Goal: Information Seeking & Learning: Check status

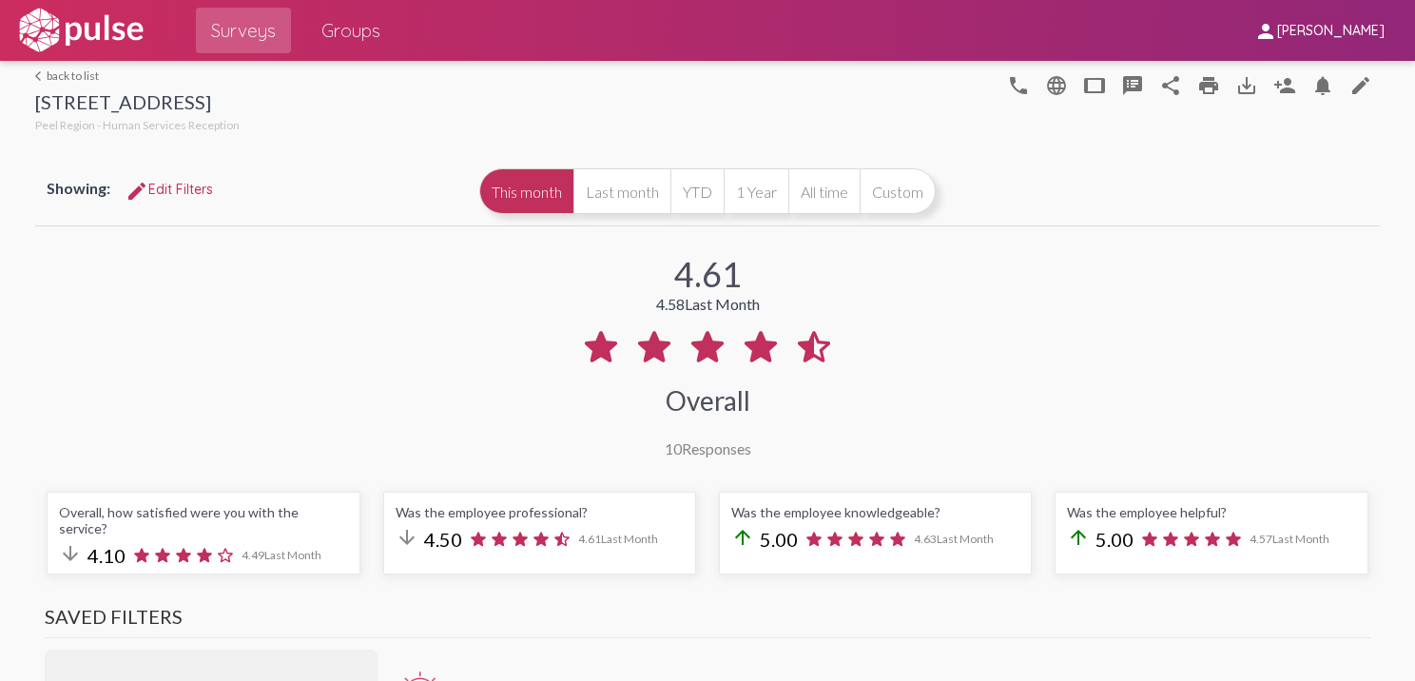
click at [88, 72] on link "arrow_back_ios back to list" at bounding box center [137, 75] width 204 height 14
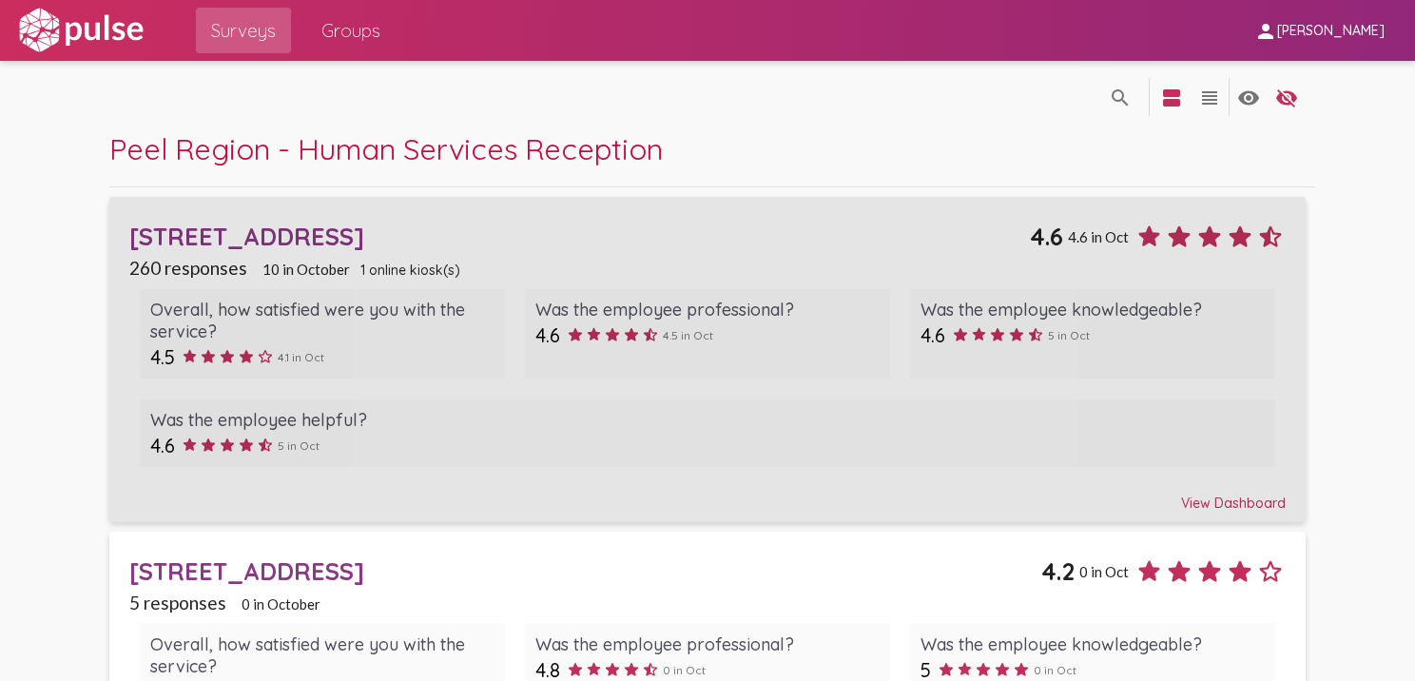
click at [1213, 500] on div "View Dashboard" at bounding box center [706, 494] width 1155 height 34
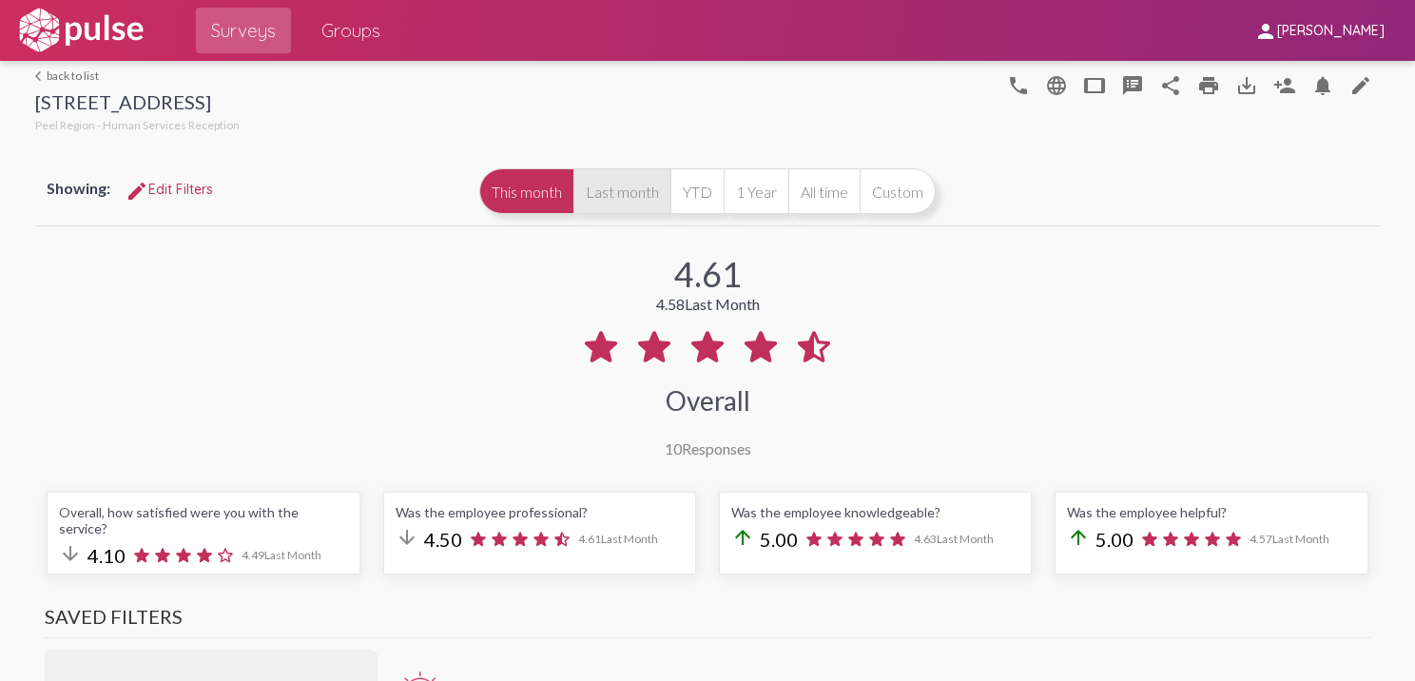
click at [632, 203] on button "Last month" at bounding box center [621, 191] width 97 height 46
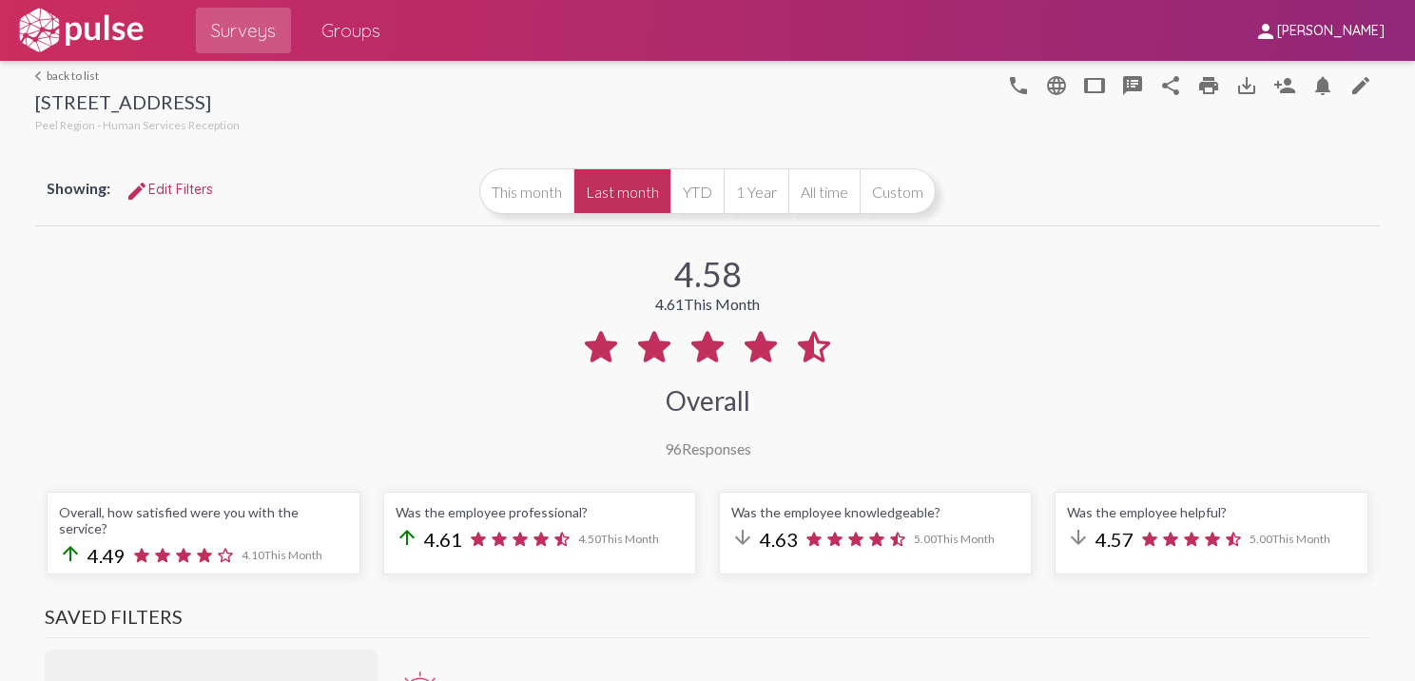
click at [68, 72] on link "arrow_back_ios back to list" at bounding box center [137, 75] width 204 height 14
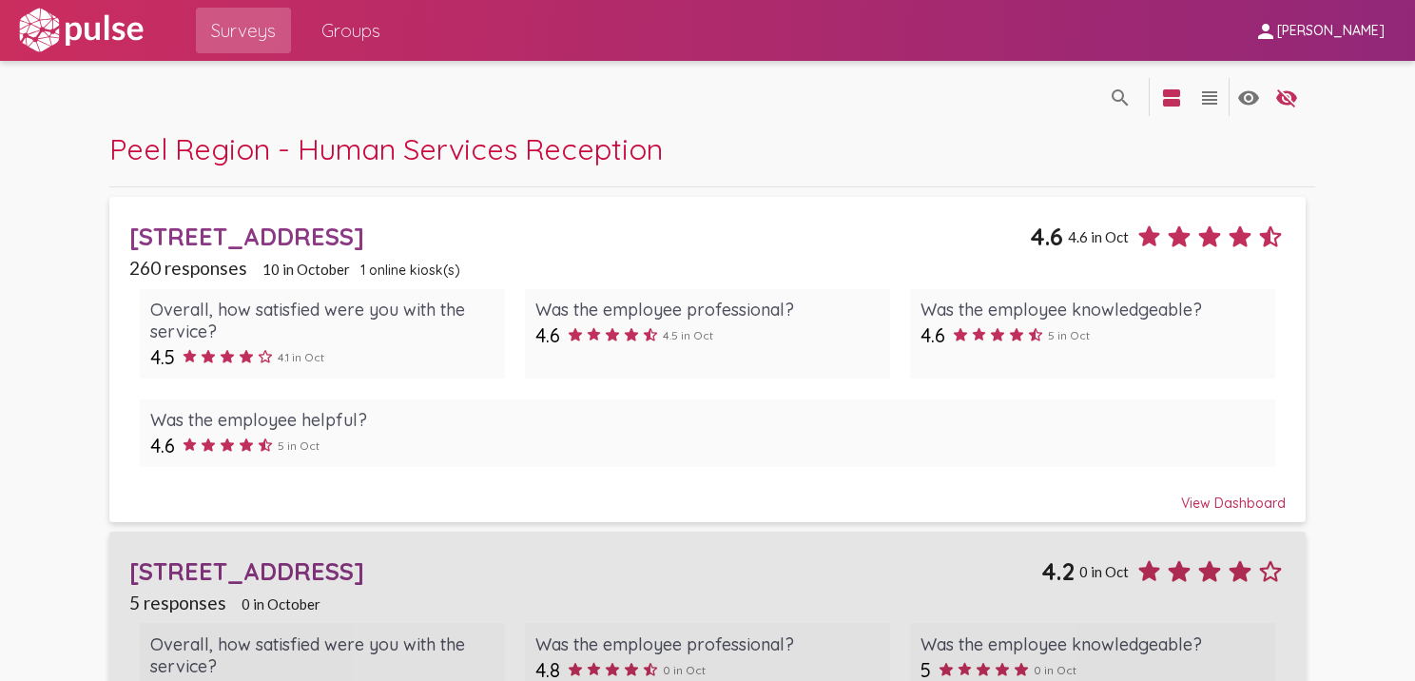
click at [306, 561] on div "[STREET_ADDRESS]" at bounding box center [585, 570] width 912 height 29
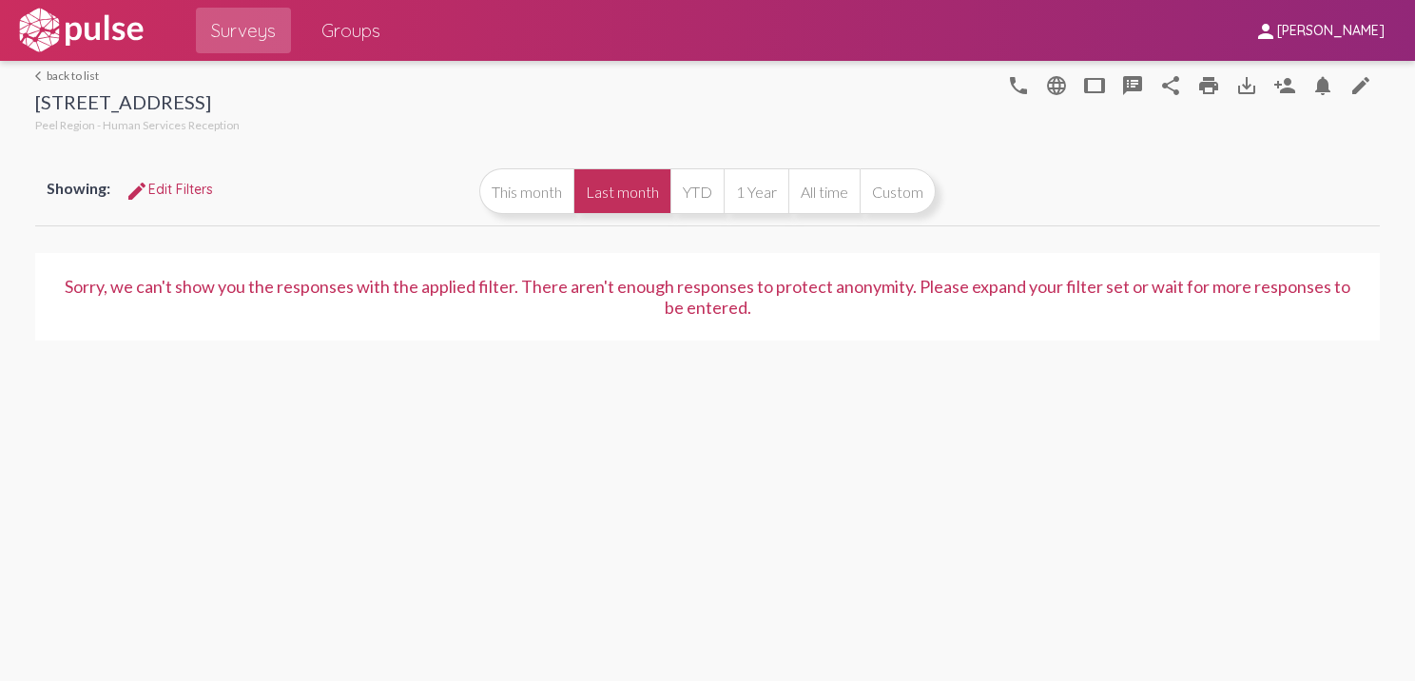
click at [593, 198] on button "Last month" at bounding box center [621, 191] width 97 height 46
click at [544, 192] on button "This month" at bounding box center [526, 191] width 94 height 46
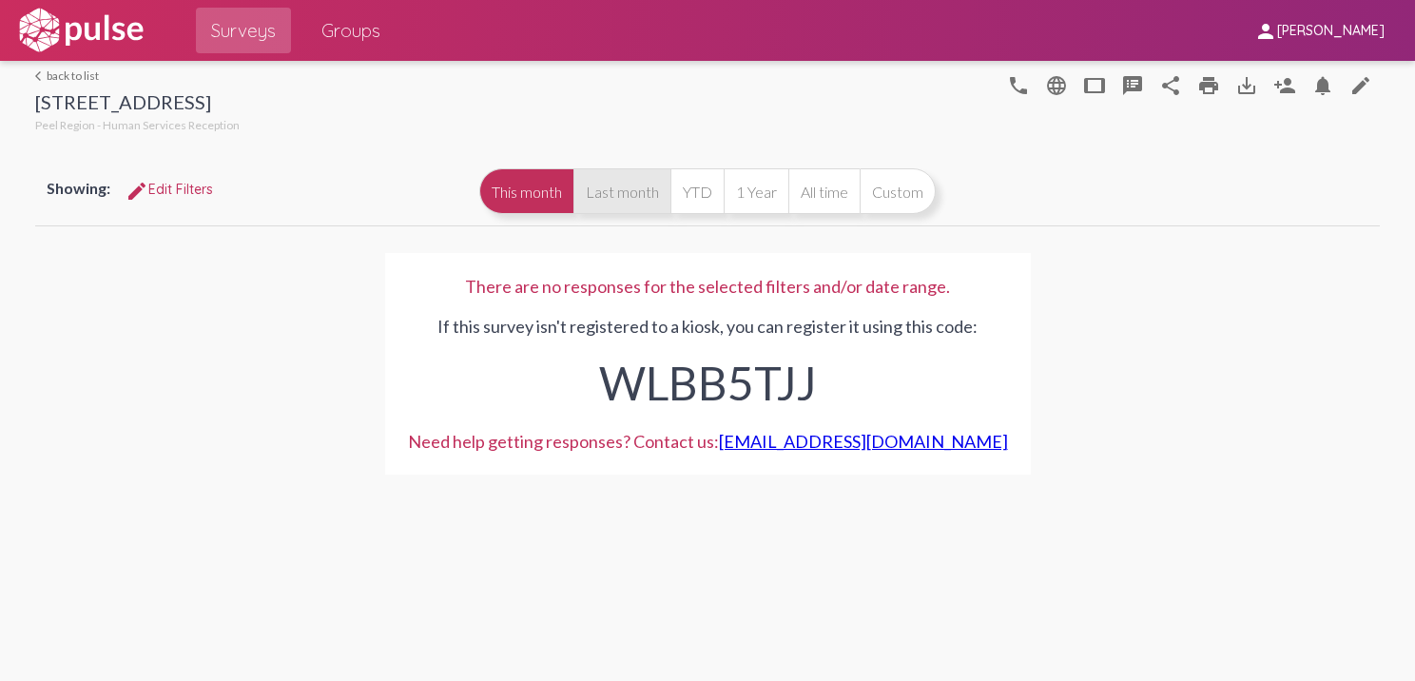
click at [595, 192] on button "Last month" at bounding box center [621, 191] width 97 height 46
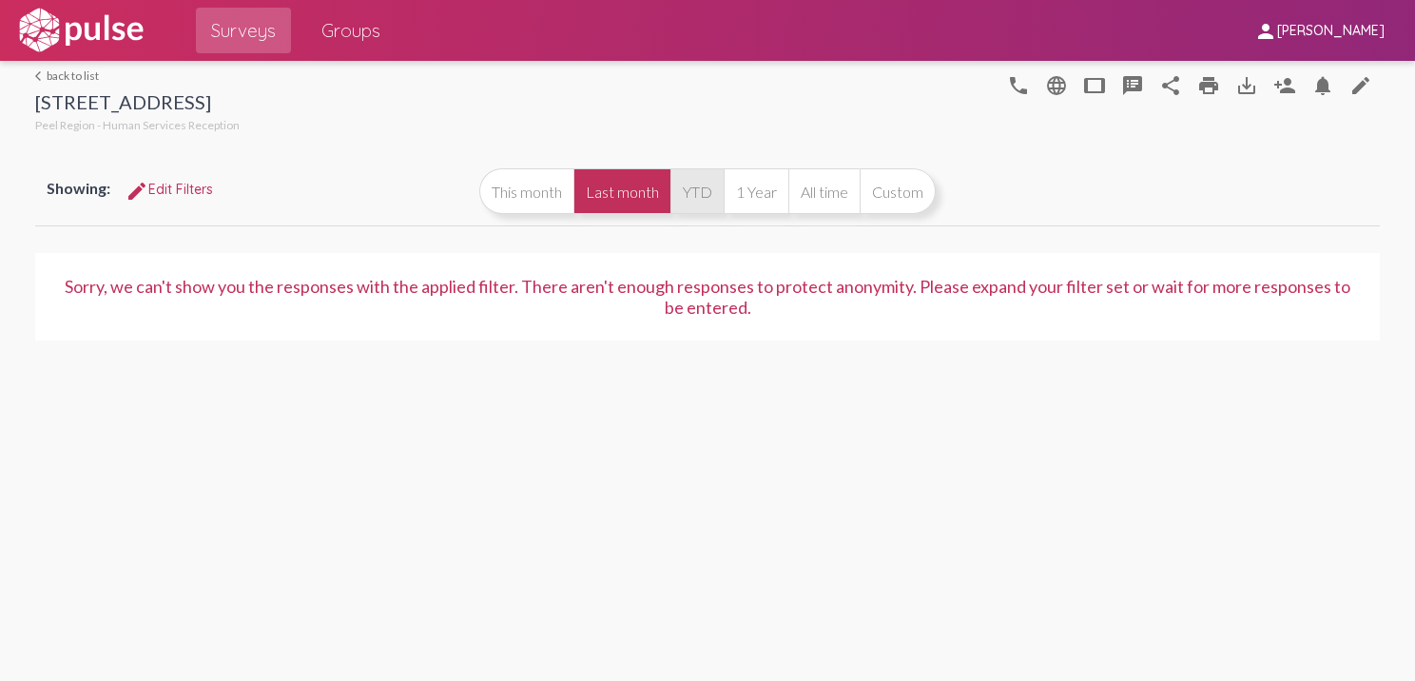
click at [708, 199] on button "YTD" at bounding box center [696, 191] width 53 height 46
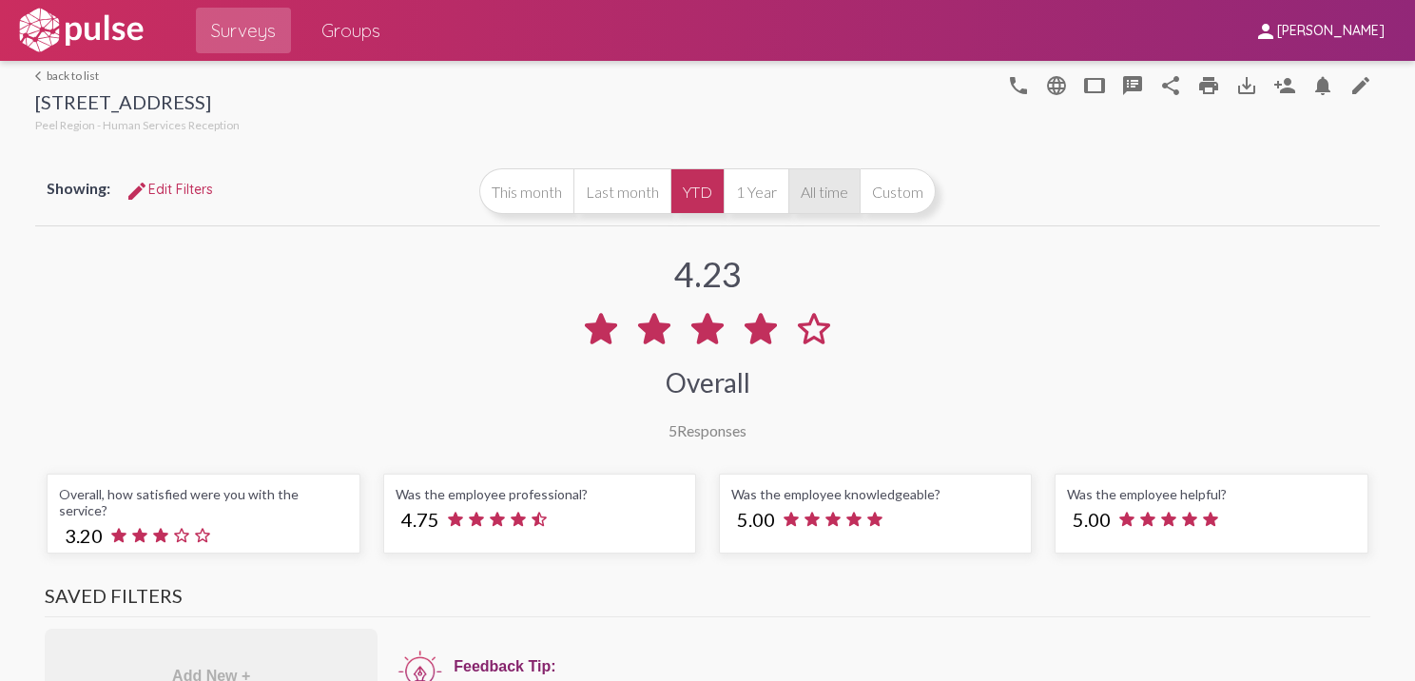
click at [801, 197] on button "All time" at bounding box center [823, 191] width 71 height 46
click at [768, 188] on button "1 Year" at bounding box center [756, 191] width 65 height 46
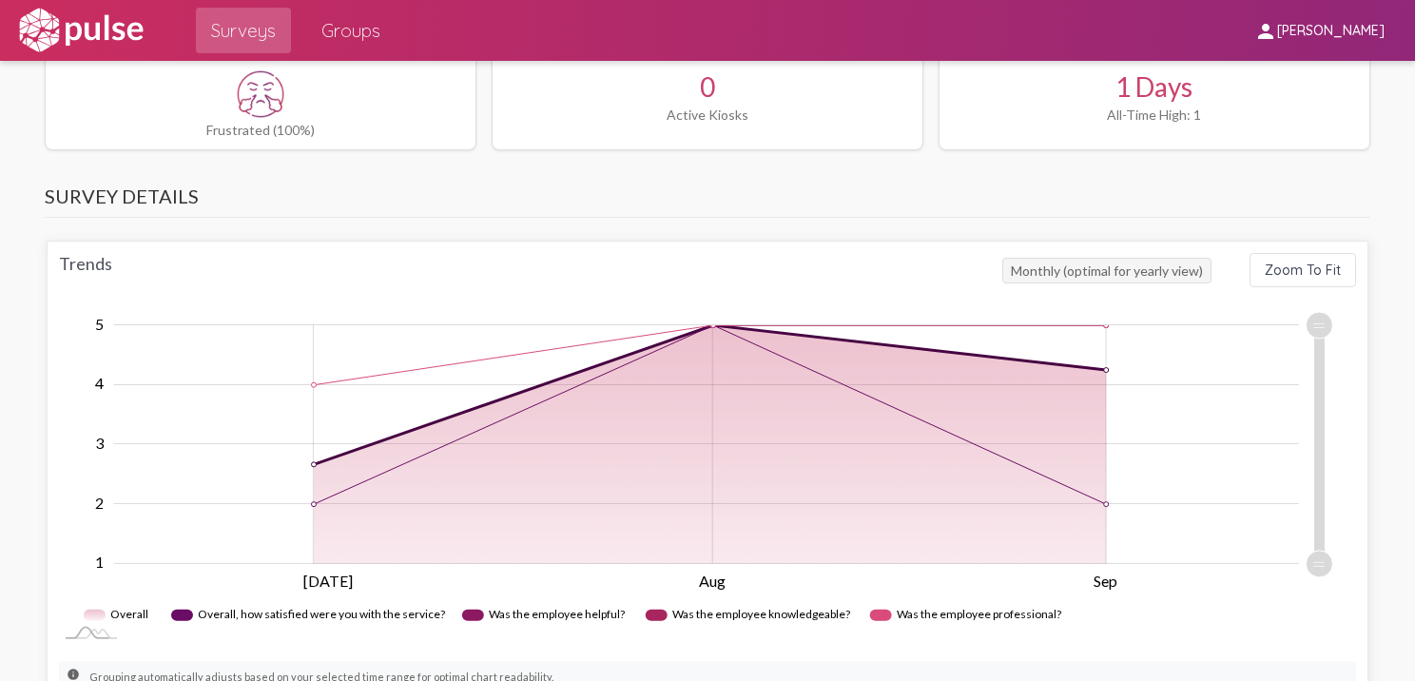
scroll to position [5, 0]
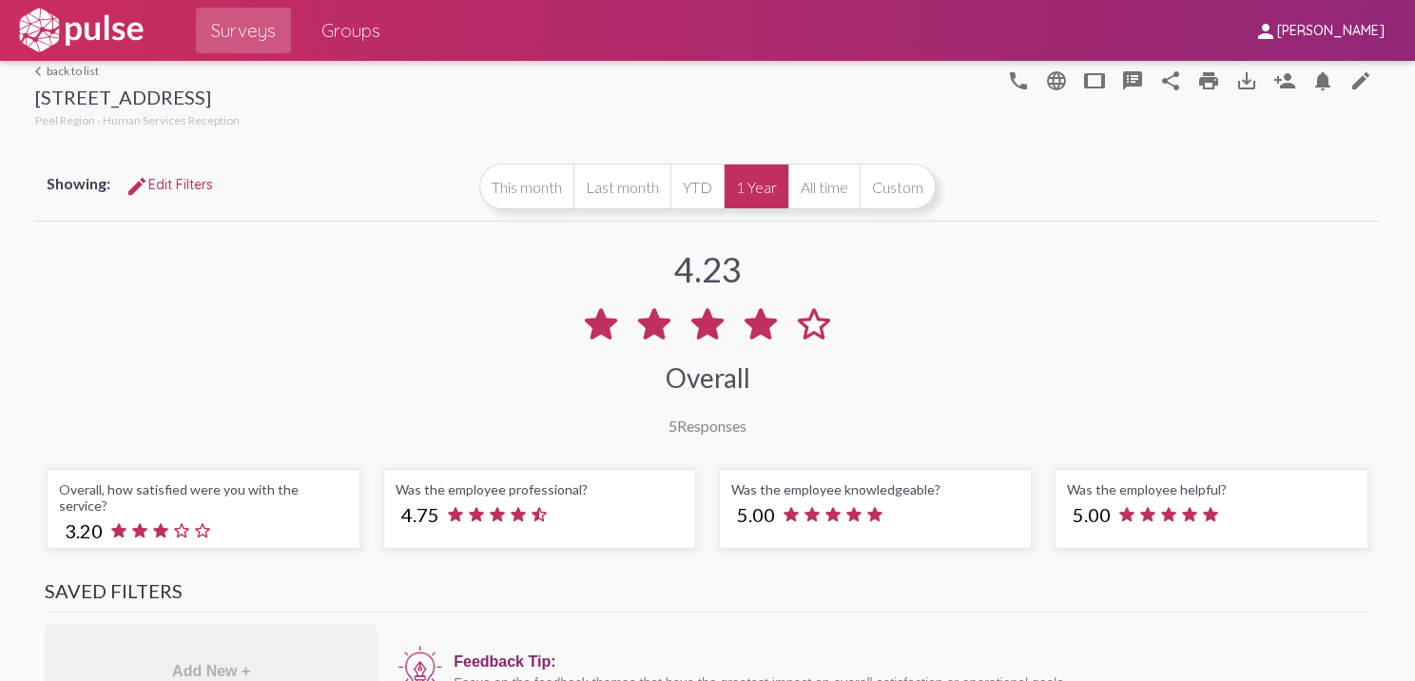
click at [84, 69] on link "arrow_back_ios back to list" at bounding box center [137, 71] width 204 height 14
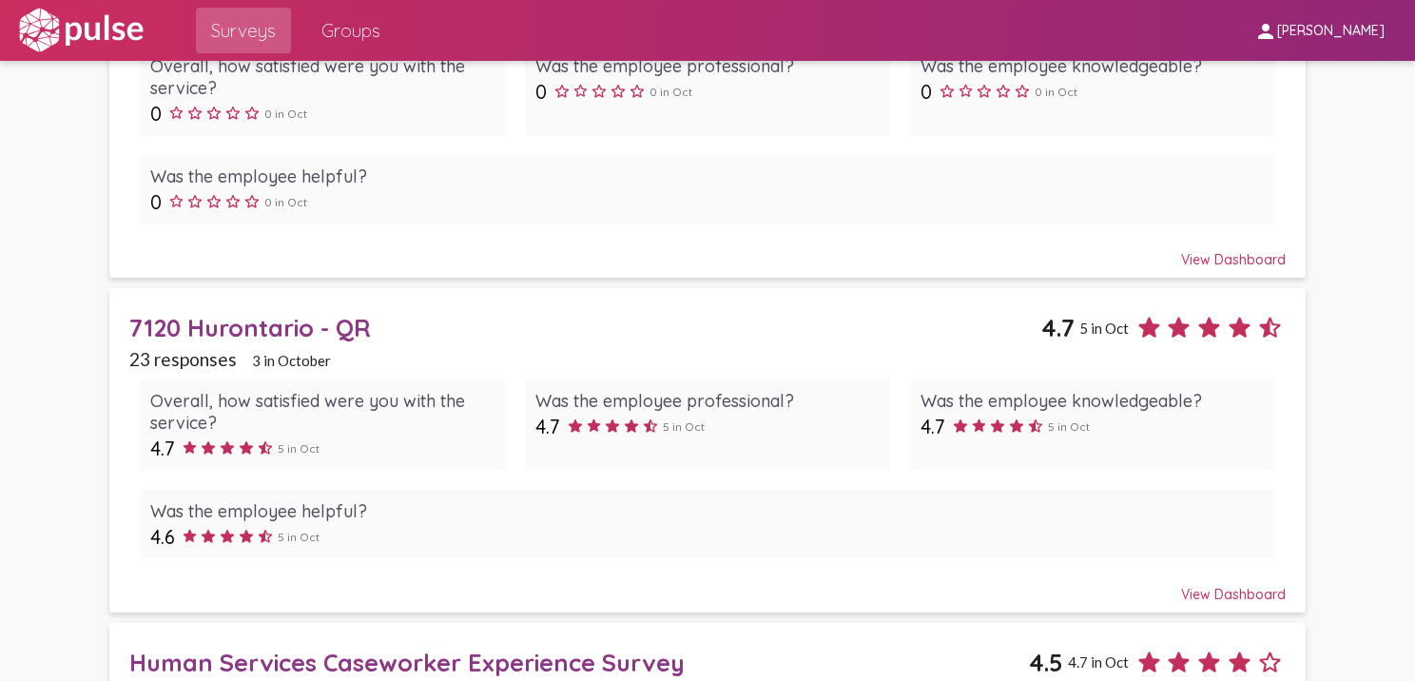
scroll to position [1013, 0]
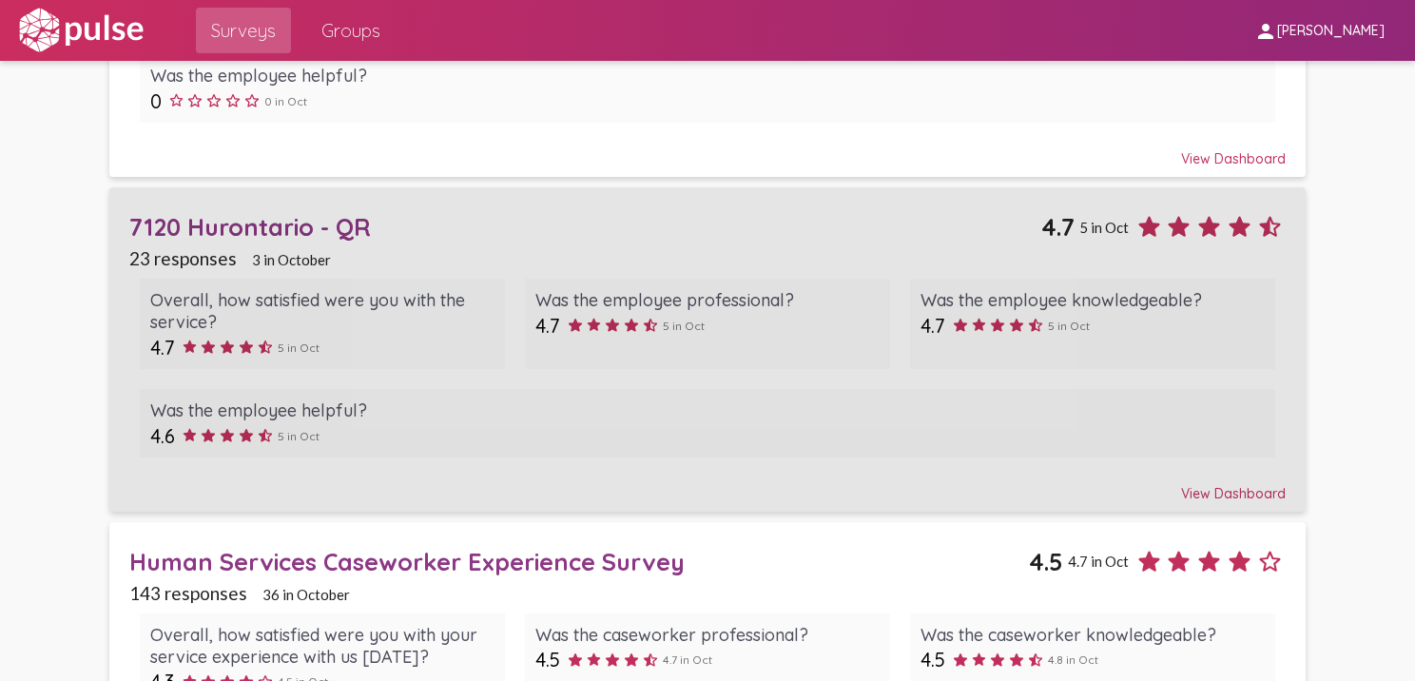
click at [221, 213] on div "7120 Hurontario - QR" at bounding box center [585, 226] width 912 height 29
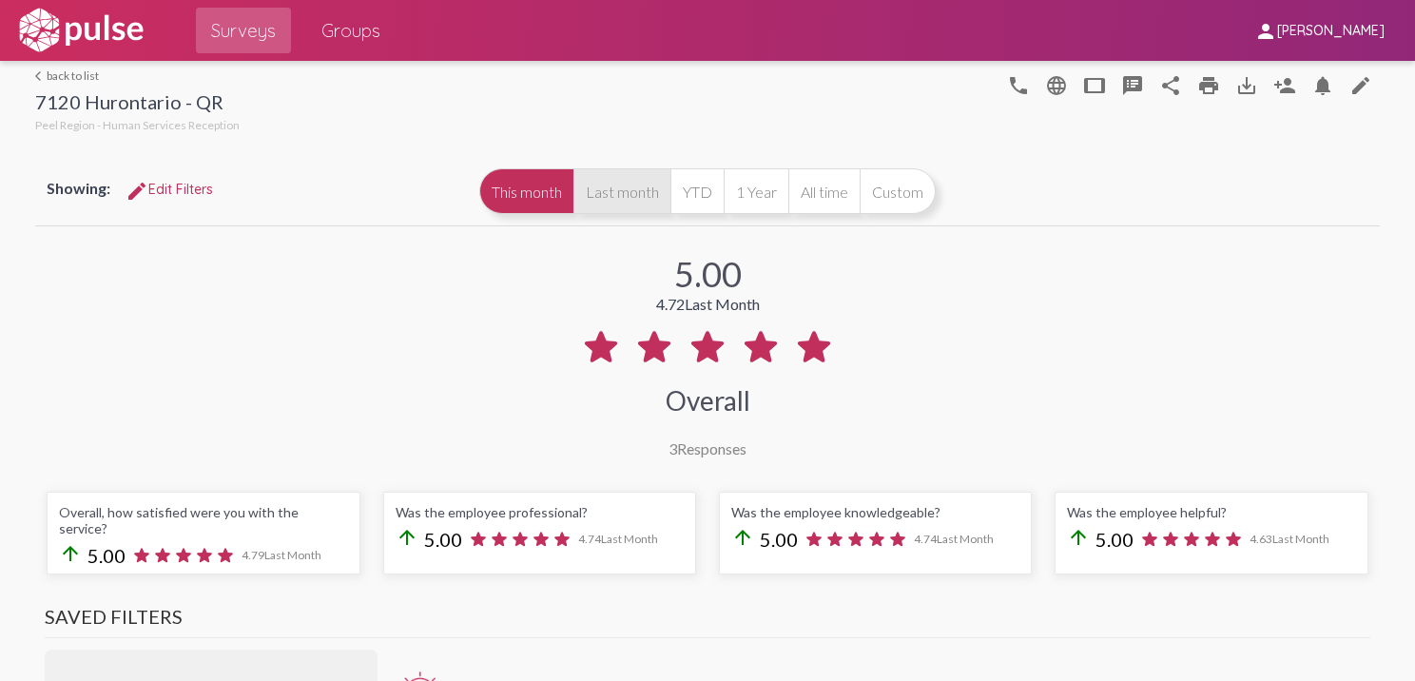
click at [593, 202] on button "Last month" at bounding box center [621, 191] width 97 height 46
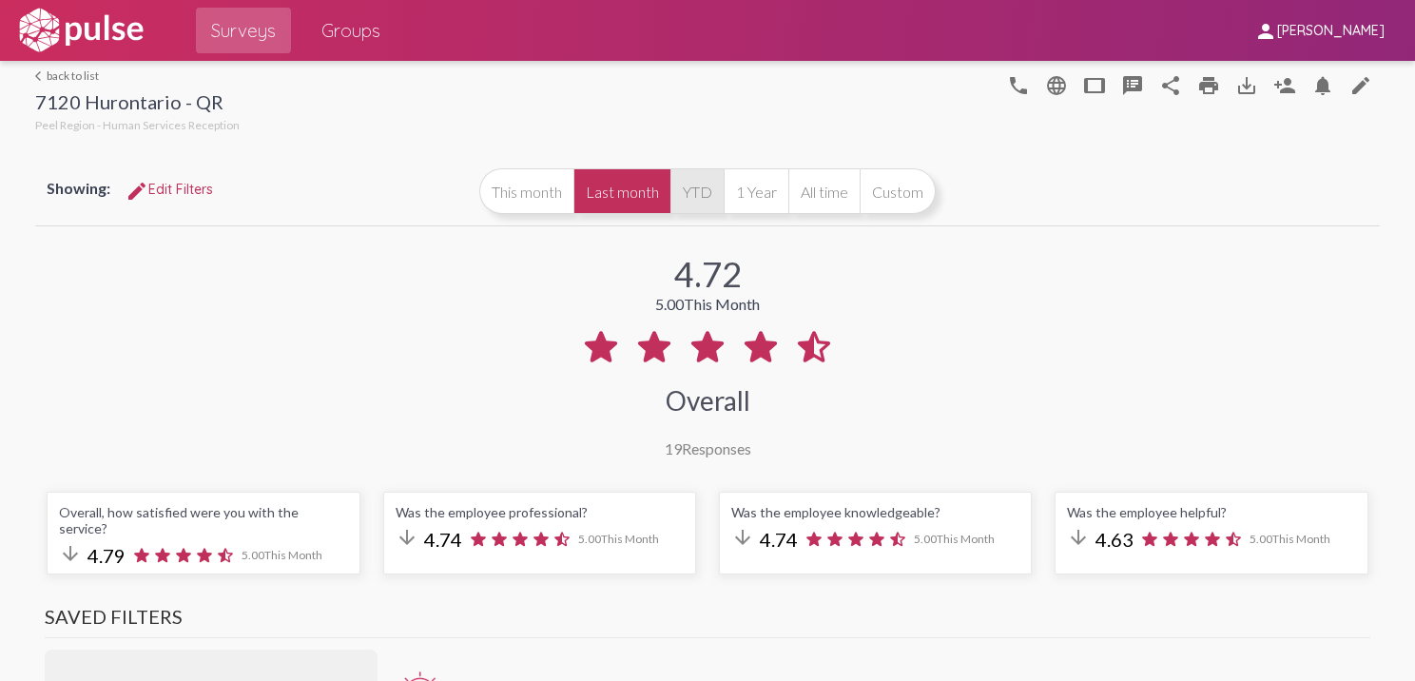
click at [692, 207] on button "YTD" at bounding box center [696, 191] width 53 height 46
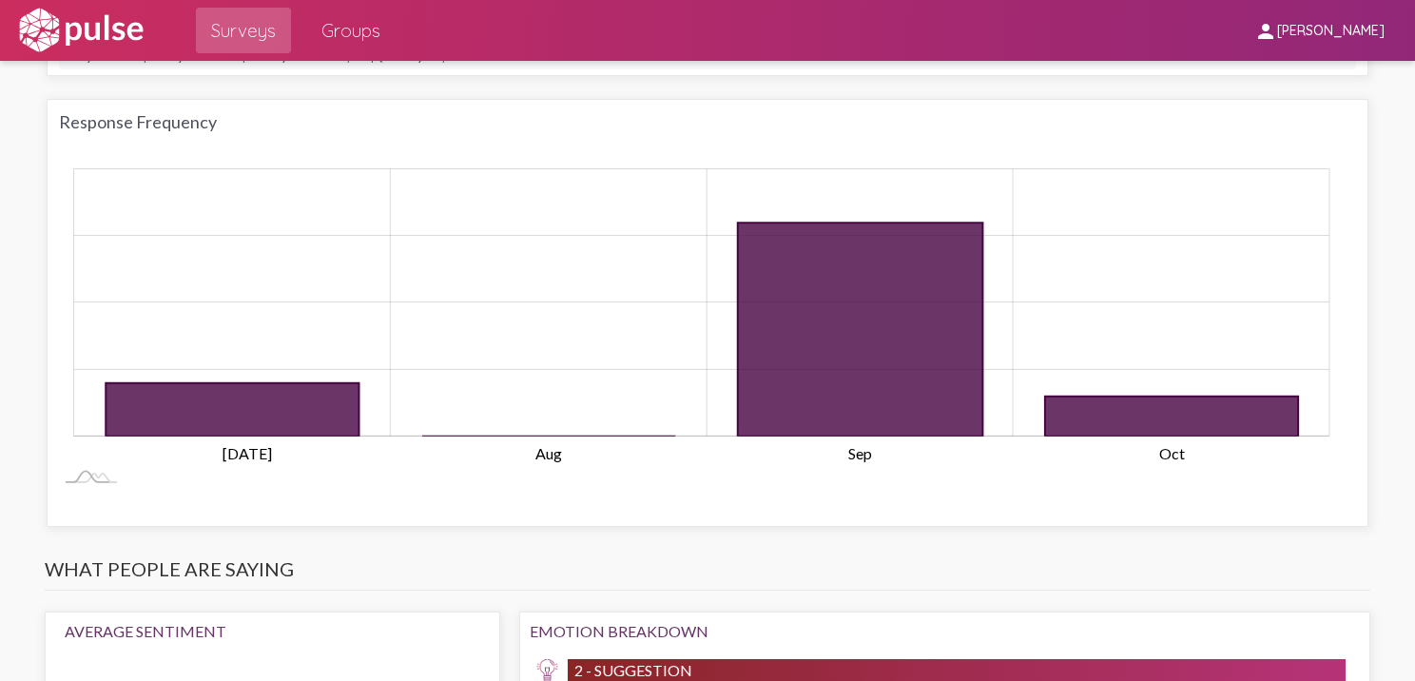
scroll to position [1585, 0]
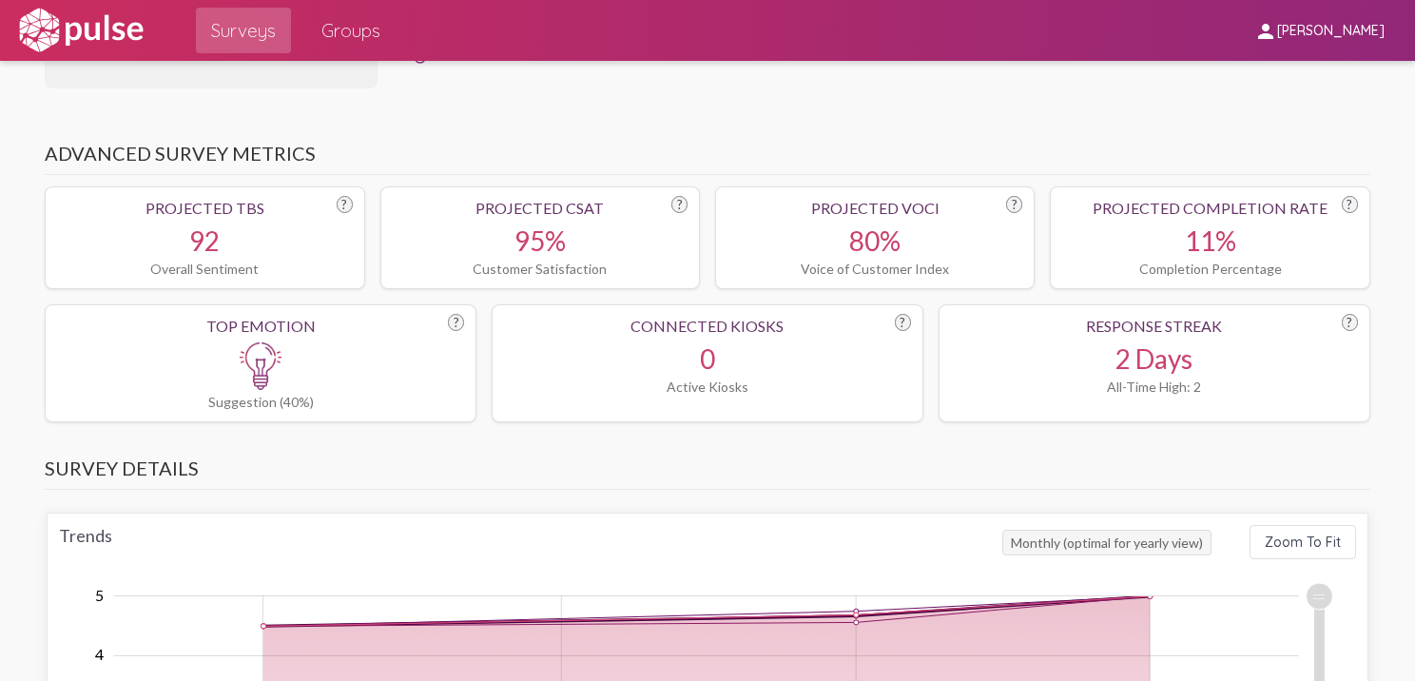
scroll to position [0, 0]
